Goal: Task Accomplishment & Management: Manage account settings

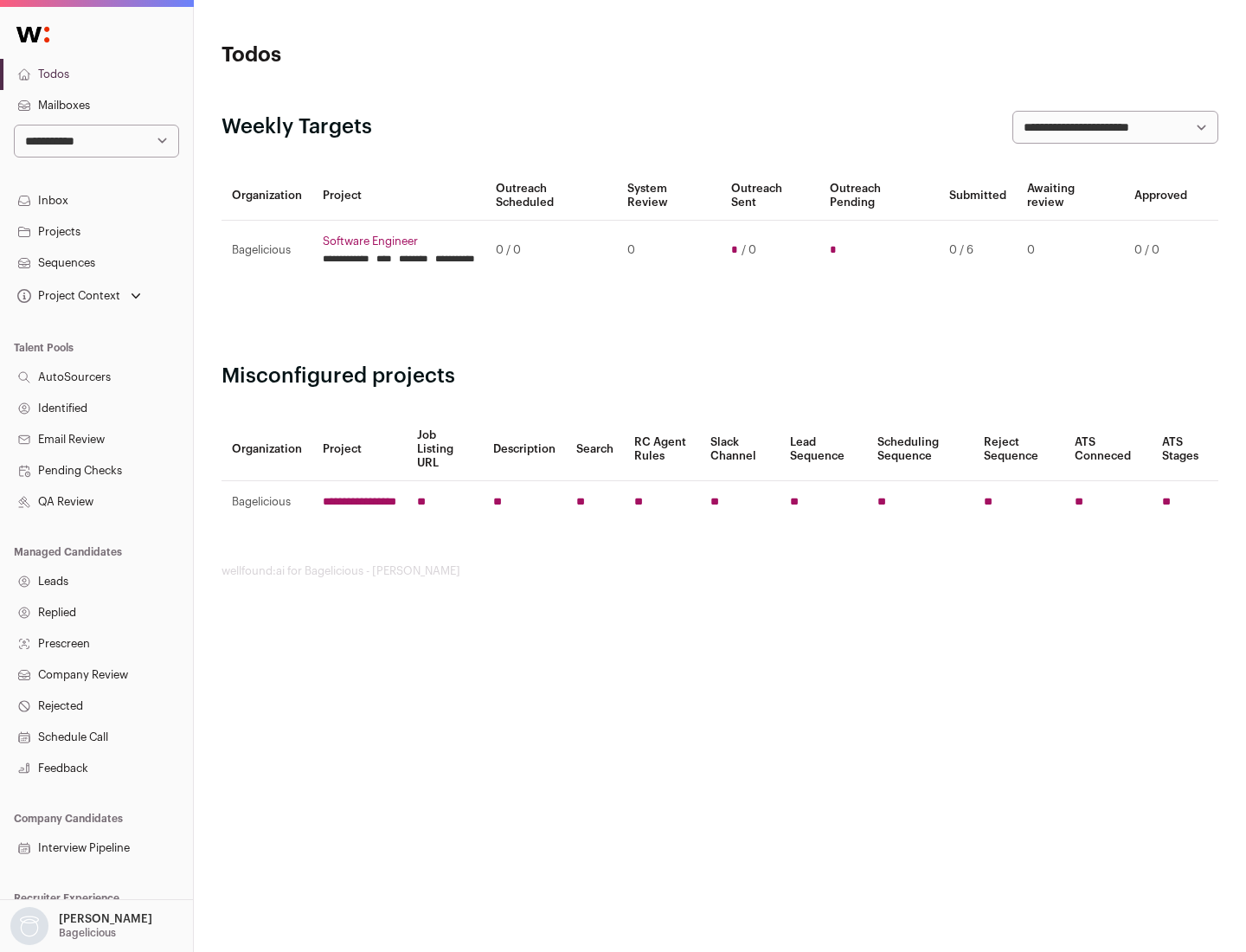
click at [96, 231] on link "Projects" at bounding box center [96, 232] width 193 height 31
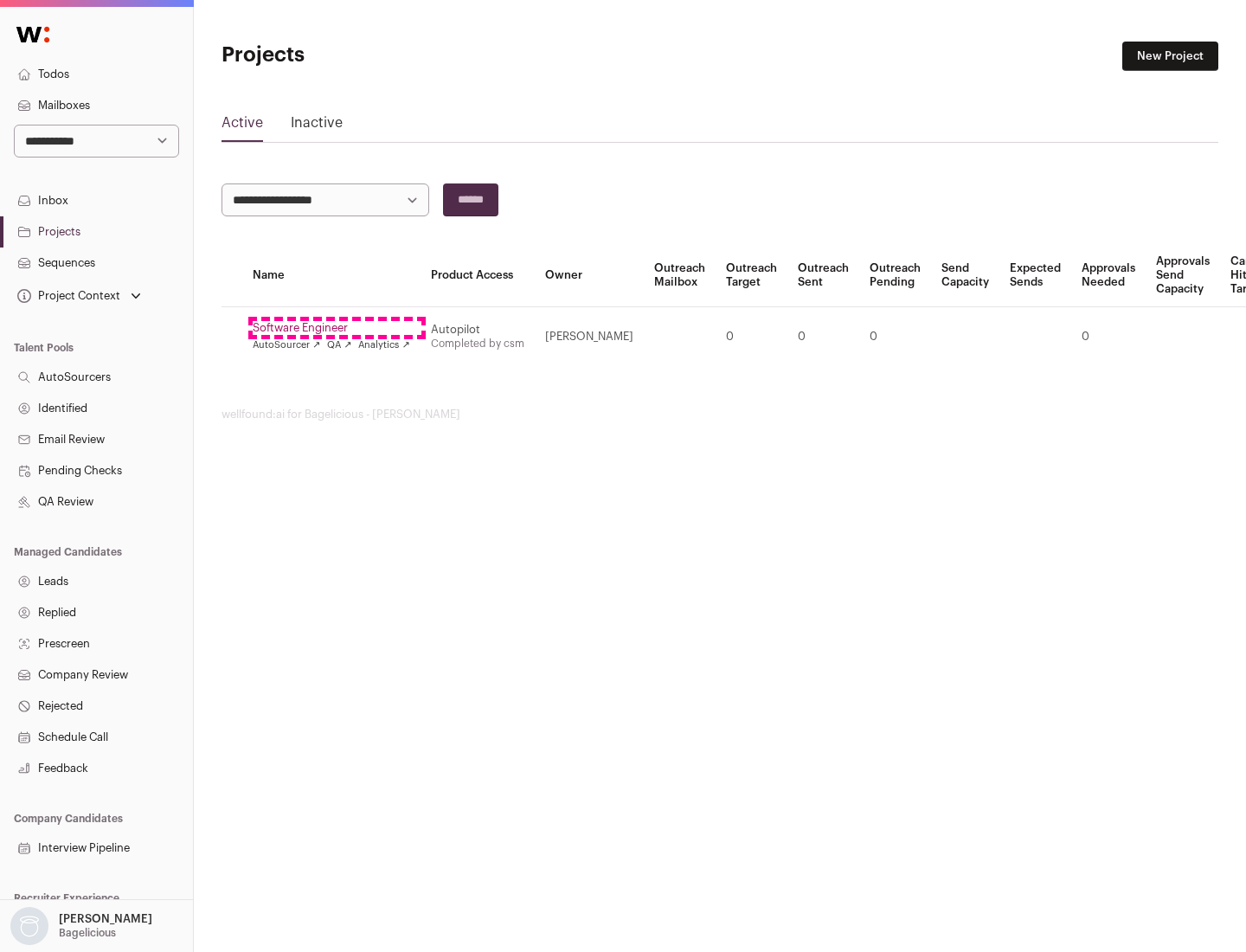
click at [337, 328] on link "Software Engineer" at bounding box center [330, 328] width 157 height 14
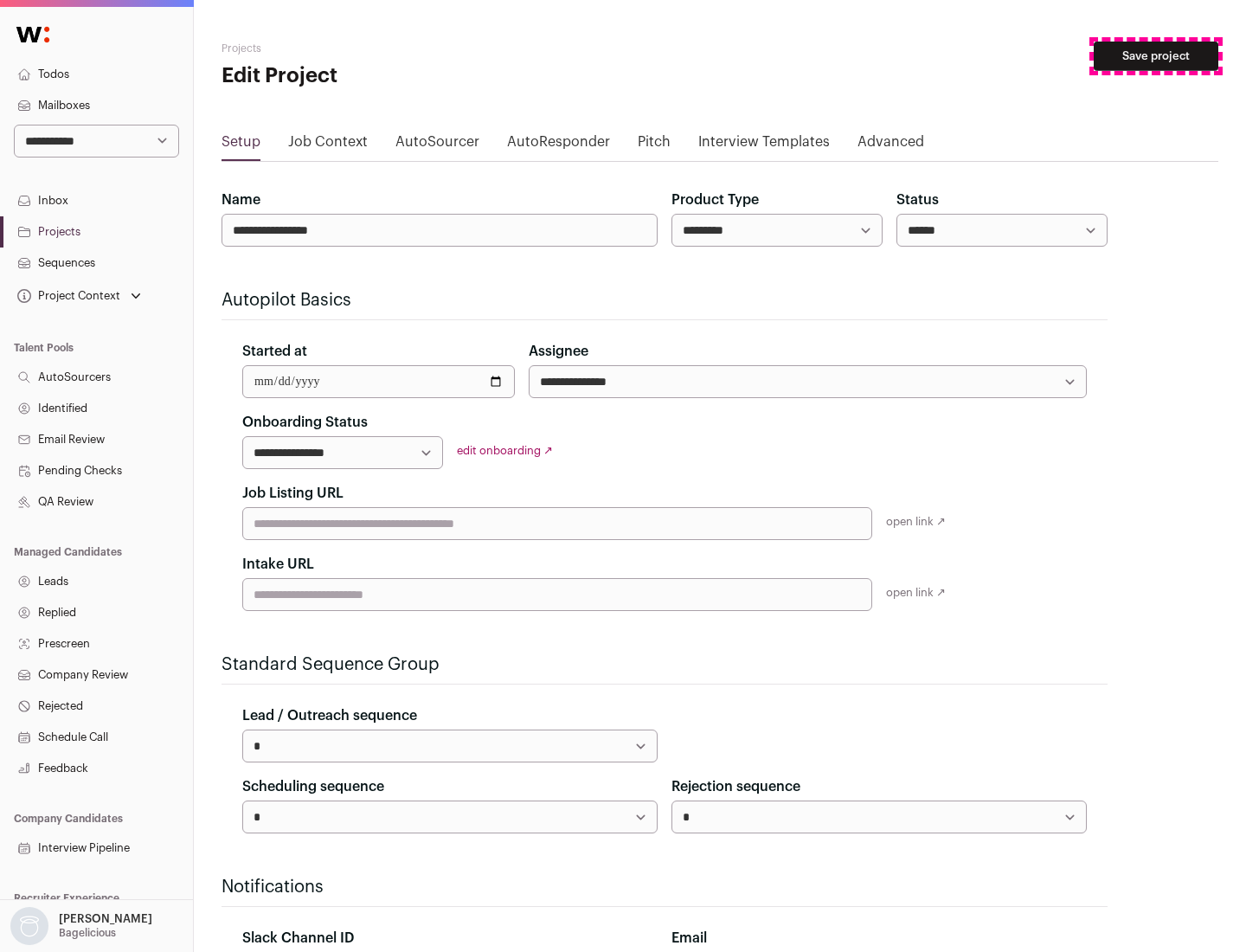
click at [1155, 56] on button "Save project" at bounding box center [1155, 56] width 124 height 29
